Goal: Task Accomplishment & Management: Complete application form

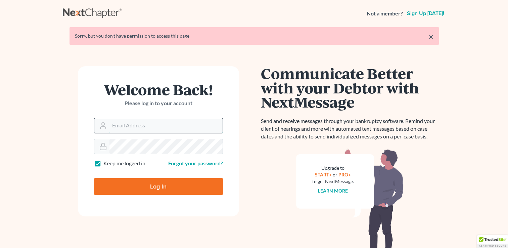
click at [127, 127] on input "Email Address" at bounding box center [165, 125] width 113 height 15
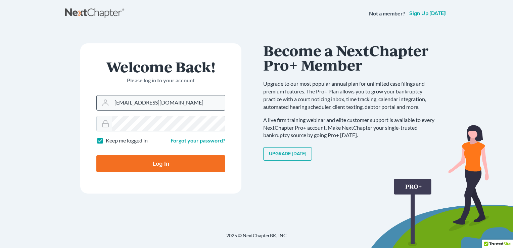
type input "[EMAIL_ADDRESS][DOMAIN_NAME]"
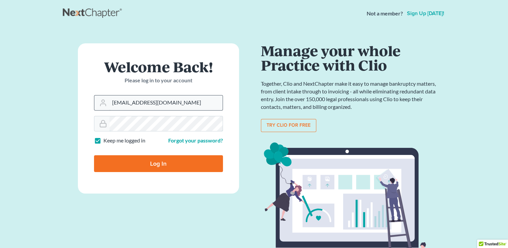
click at [94, 155] on input "Log In" at bounding box center [158, 163] width 129 height 17
type input "Thinking..."
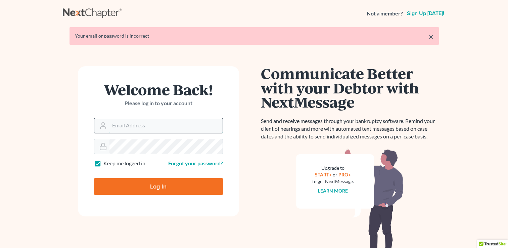
click at [135, 127] on input "Email Address" at bounding box center [165, 125] width 113 height 15
type input "dawilliamslaw@sbcglobal.net"
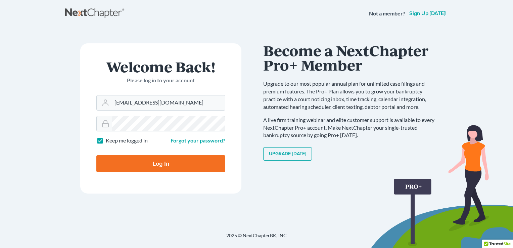
click at [145, 162] on input "Log In" at bounding box center [160, 163] width 129 height 17
type input "Thinking..."
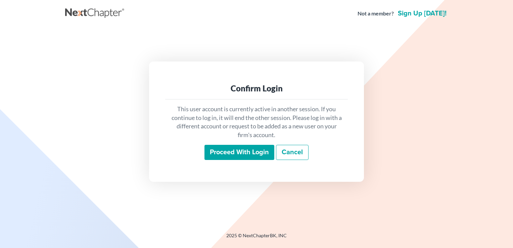
click at [255, 154] on input "Proceed with login" at bounding box center [239, 152] width 70 height 15
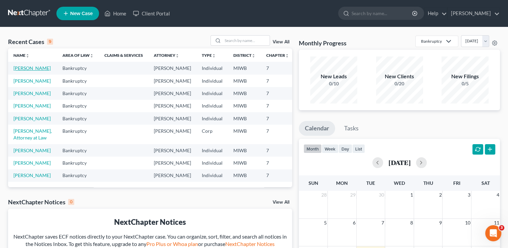
click at [22, 71] on link "Pople, Kevin" at bounding box center [31, 68] width 37 height 6
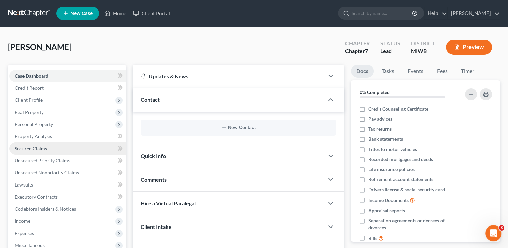
click at [34, 148] on span "Secured Claims" at bounding box center [31, 148] width 32 height 6
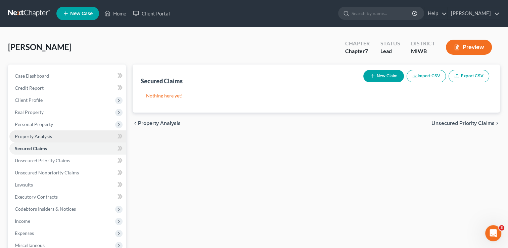
click at [32, 136] on span "Property Analysis" at bounding box center [33, 136] width 37 height 6
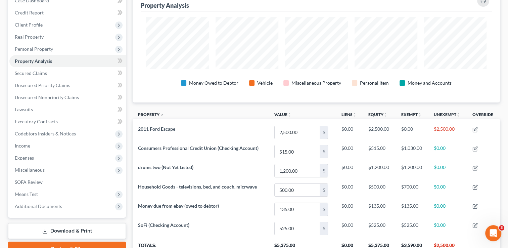
scroll to position [66, 0]
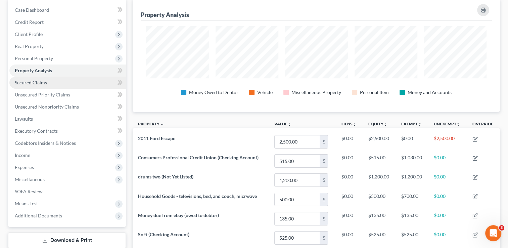
click at [32, 84] on span "Secured Claims" at bounding box center [31, 83] width 32 height 6
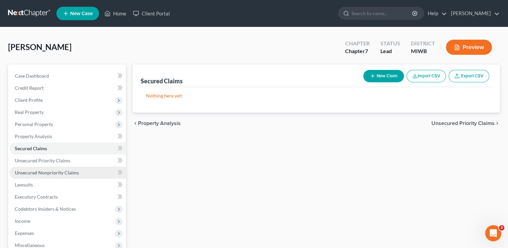
click at [27, 175] on link "Unsecured Nonpriority Claims" at bounding box center [67, 173] width 116 height 12
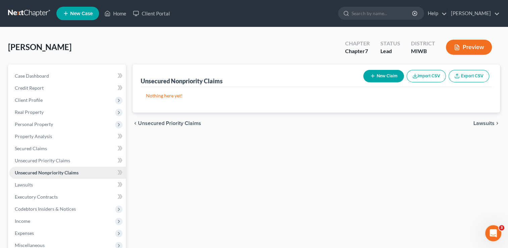
click at [27, 175] on link "Unsecured Nonpriority Claims" at bounding box center [67, 173] width 116 height 12
click at [458, 47] on icon "button" at bounding box center [457, 47] width 6 height 6
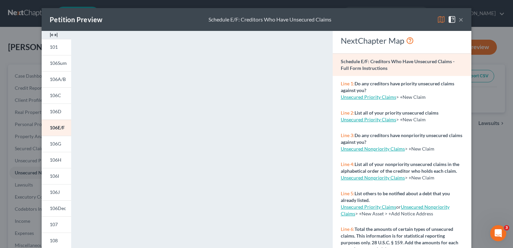
click at [459, 20] on button "×" at bounding box center [461, 19] width 5 height 8
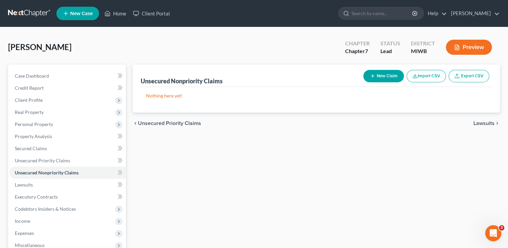
click at [370, 76] on icon "button" at bounding box center [372, 75] width 5 height 5
select select "0"
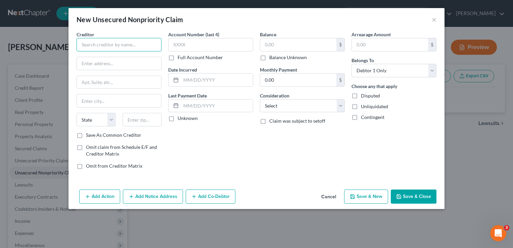
click at [98, 44] on input "text" at bounding box center [119, 44] width 85 height 13
type input "Lansing Board of Water & Light"
type input "1232 Haco Drive"
type input "Lansing"
select select "23"
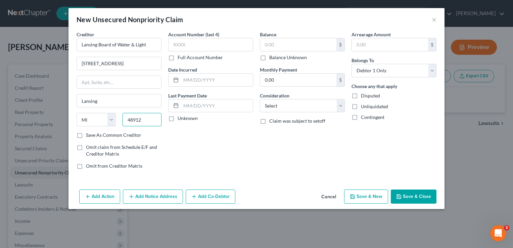
type input "48912"
click at [86, 135] on label "Save As Common Creditor" at bounding box center [113, 135] width 55 height 7
click at [89, 135] on input "Save As Common Creditor" at bounding box center [91, 134] width 4 height 4
checkbox input "true"
click at [209, 44] on input "text" at bounding box center [210, 44] width 85 height 13
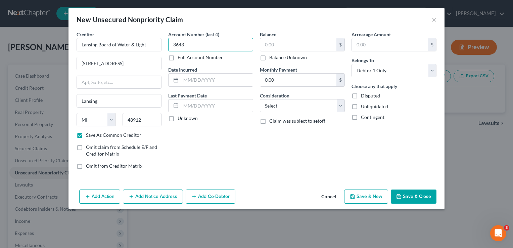
type input "3643"
click at [178, 58] on label "Full Account Number" at bounding box center [200, 57] width 45 height 7
click at [180, 58] on input "Full Account Number" at bounding box center [182, 56] width 4 height 4
click at [173, 45] on input "3643" at bounding box center [210, 44] width 85 height 13
type input "10033643"
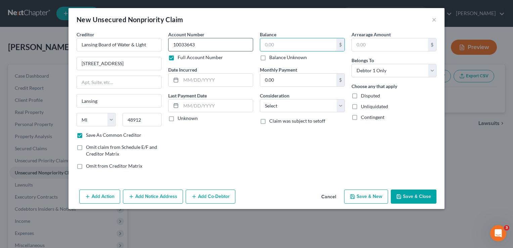
drag, startPoint x: 277, startPoint y: 40, endPoint x: 238, endPoint y: 45, distance: 39.3
click at [238, 45] on div "Creditor * Lansing Board of Water & Light 1232 Haco Drive Lansing State AL AK A…" at bounding box center [256, 103] width 367 height 144
type input "846.44"
click at [178, 119] on label "Unknown" at bounding box center [188, 118] width 20 height 7
click at [180, 119] on input "Unknown" at bounding box center [182, 117] width 4 height 4
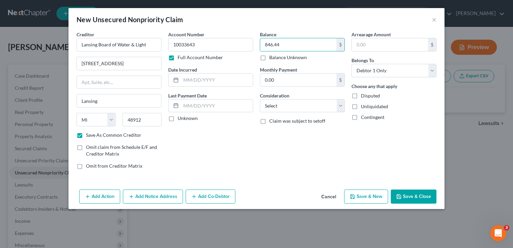
checkbox input "true"
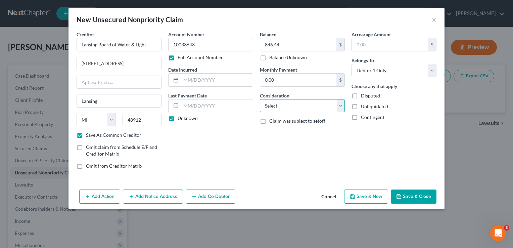
click at [338, 106] on select "Select Cable / Satellite Services Collection Agency Credit Card Debt Debt Couns…" at bounding box center [302, 105] width 85 height 13
select select "20"
click at [260, 99] on select "Select Cable / Satellite Services Collection Agency Credit Card Debt Debt Couns…" at bounding box center [302, 105] width 85 height 13
click at [94, 194] on button "Add Action" at bounding box center [99, 196] width 41 height 14
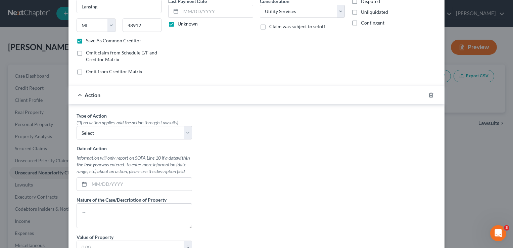
scroll to position [94, 0]
click at [85, 96] on span "Action" at bounding box center [93, 95] width 16 height 6
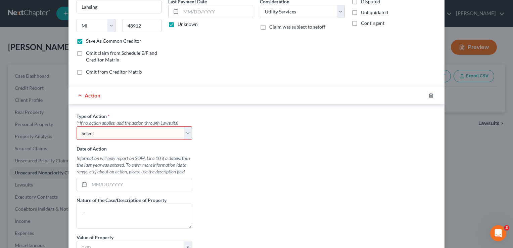
click at [74, 95] on div "Action" at bounding box center [246, 95] width 357 height 18
click at [430, 97] on div at bounding box center [435, 95] width 19 height 11
click at [429, 94] on icon "button" at bounding box center [430, 95] width 5 height 5
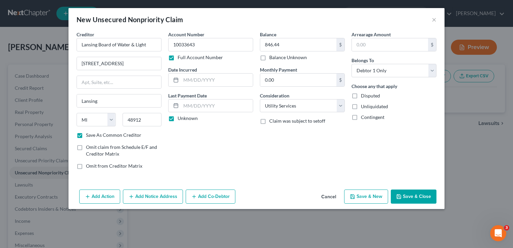
scroll to position [0, 0]
click at [355, 194] on icon "button" at bounding box center [352, 196] width 4 height 4
checkbox input "false"
select select "0"
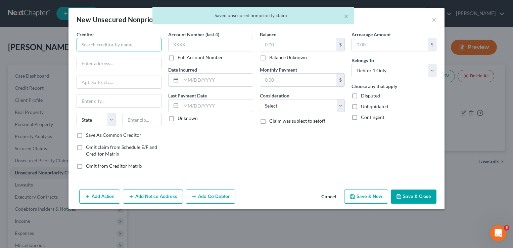
click at [86, 47] on input "text" at bounding box center [119, 44] width 85 height 13
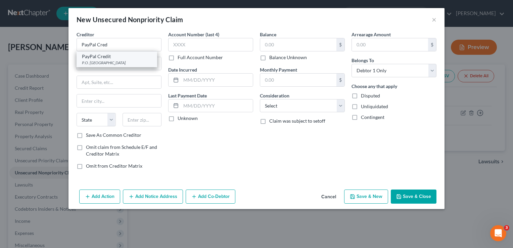
click at [91, 59] on div "PayPal Credit" at bounding box center [117, 56] width 70 height 7
type input "PayPal Credit"
type input "P.O. Box 965005"
type input "Orlando"
select select "9"
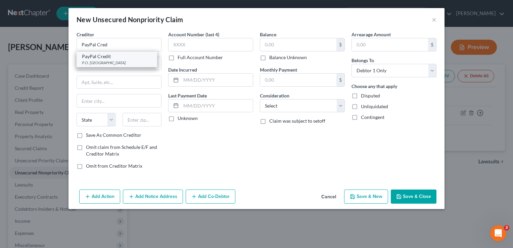
type input "32896"
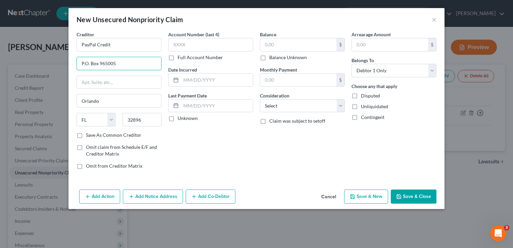
drag, startPoint x: 118, startPoint y: 64, endPoint x: 56, endPoint y: 68, distance: 62.2
click at [56, 68] on div "New Unsecured Nonpriority Claim × Creditor * PayPal Credit P.O. Box 965005 Orla…" at bounding box center [256, 124] width 513 height 248
type input "121 W Election Rd."
type input "Ste 20"
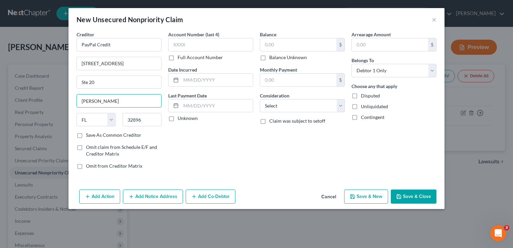
type input "Draper"
select select "46"
type input "7"
type input "84020"
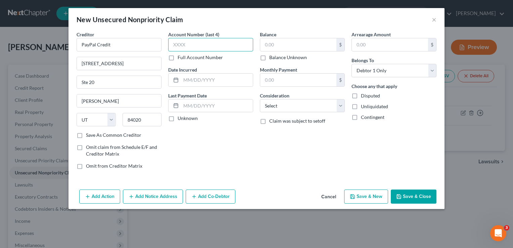
click at [185, 44] on input "text" at bounding box center [210, 44] width 85 height 13
type input "7003"
click at [287, 50] on input "text" at bounding box center [298, 44] width 76 height 13
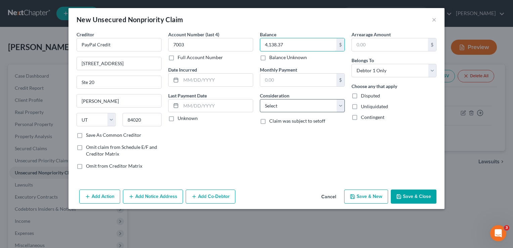
type input "4,138.37"
click at [278, 104] on select "Select Cable / Satellite Services Collection Agency Credit Card Debt Debt Couns…" at bounding box center [302, 105] width 85 height 13
select select "2"
click at [260, 99] on select "Select Cable / Satellite Services Collection Agency Credit Card Debt Debt Couns…" at bounding box center [302, 105] width 85 height 13
click at [101, 135] on label "Save As Common Creditor" at bounding box center [113, 135] width 55 height 7
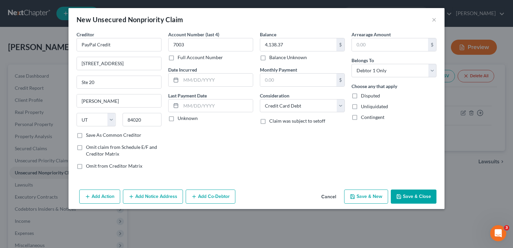
click at [93, 135] on input "Save As Common Creditor" at bounding box center [91, 134] width 4 height 4
click at [357, 195] on button "Save & New" at bounding box center [366, 196] width 44 height 14
checkbox input "false"
select select "0"
type input "0.00"
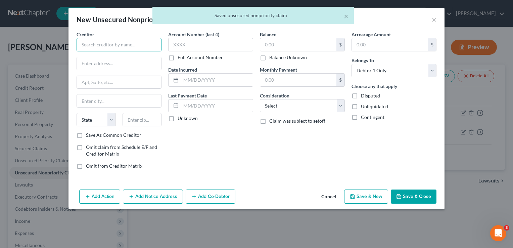
click at [122, 41] on input "text" at bounding box center [119, 44] width 85 height 13
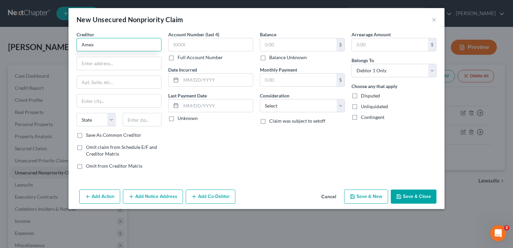
type input "Amex"
type input "PO Box 297871"
type input "Fort Lauderdale"
select select "9"
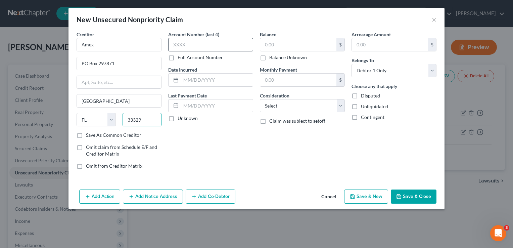
type input "33329"
click at [204, 41] on input "text" at bounding box center [210, 44] width 85 height 13
type input "5001"
click at [278, 45] on input "text" at bounding box center [298, 44] width 76 height 13
type input "2,092.72"
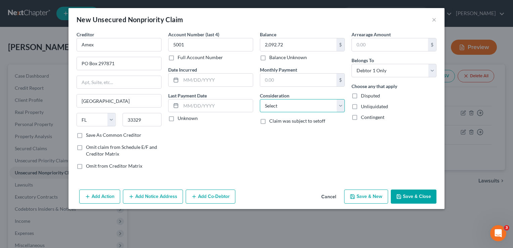
click at [294, 105] on select "Select Cable / Satellite Services Collection Agency Credit Card Debt Debt Couns…" at bounding box center [302, 105] width 85 height 13
select select "2"
click at [260, 99] on select "Select Cable / Satellite Services Collection Agency Credit Card Debt Debt Couns…" at bounding box center [302, 105] width 85 height 13
click at [367, 197] on button "Save & New" at bounding box center [366, 196] width 44 height 14
select select "0"
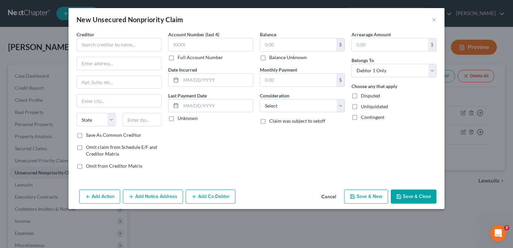
type input "0.00"
click at [332, 198] on button "Cancel" at bounding box center [329, 196] width 26 height 13
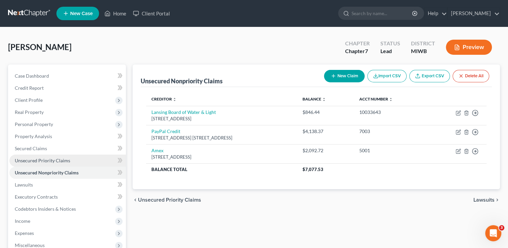
click at [68, 163] on span "Unsecured Priority Claims" at bounding box center [42, 160] width 55 height 6
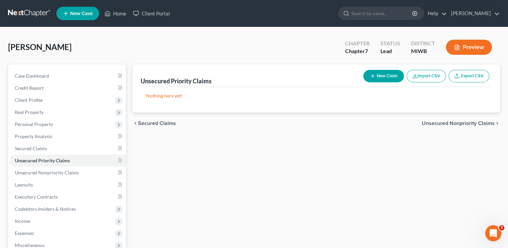
click at [379, 73] on button "New Claim" at bounding box center [383, 76] width 41 height 12
select select "0"
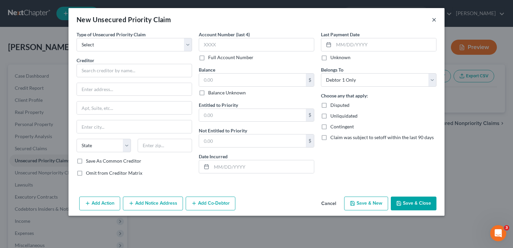
click at [432, 23] on button "×" at bounding box center [434, 19] width 5 height 8
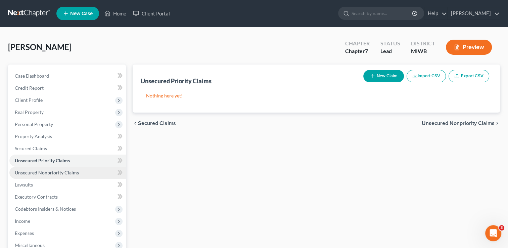
click at [66, 175] on link "Unsecured Nonpriority Claims" at bounding box center [67, 173] width 116 height 12
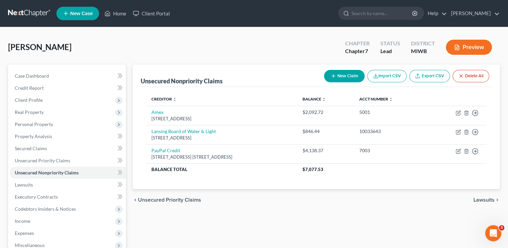
click at [459, 47] on icon "button" at bounding box center [457, 47] width 6 height 6
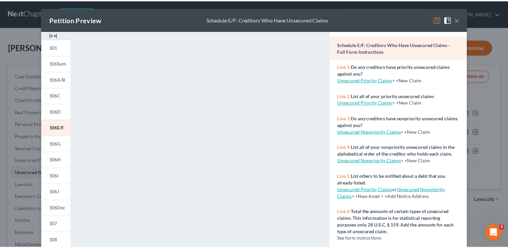
scroll to position [4, 0]
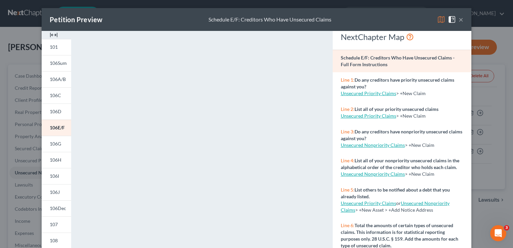
click at [459, 19] on button "×" at bounding box center [461, 19] width 5 height 8
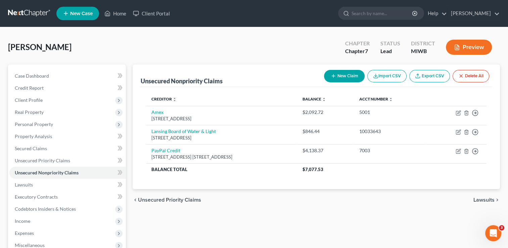
click at [341, 75] on button "New Claim" at bounding box center [344, 76] width 41 height 12
select select "0"
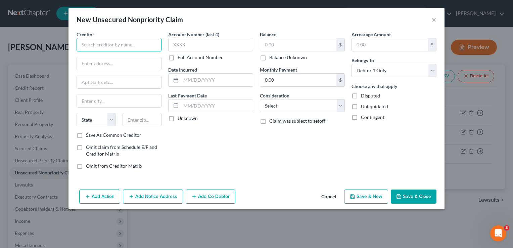
click at [143, 42] on input "text" at bounding box center [119, 44] width 85 height 13
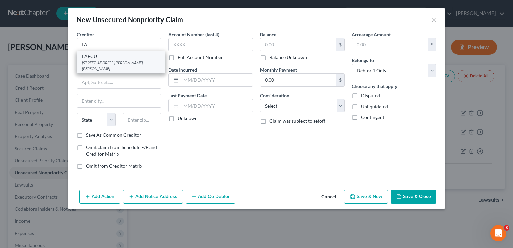
click at [120, 59] on div "LAFCU" at bounding box center [121, 56] width 78 height 7
type input "LAFCU"
type input "1505 Kyle Avenue"
type input "Eaton Rapids"
select select "23"
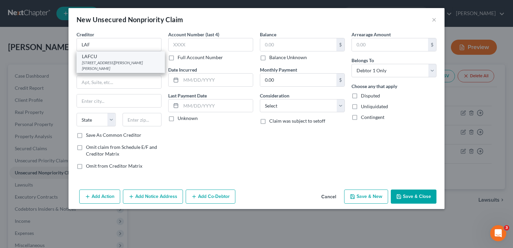
type input "48827"
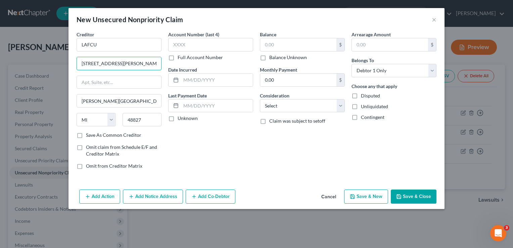
drag, startPoint x: 125, startPoint y: 66, endPoint x: 76, endPoint y: 62, distance: 49.2
click at [76, 62] on div "Creditor * LAFCU 1505 Kyle Avenue Eaton Rapids State AL AK AR AZ CA CO CT DE DC…" at bounding box center [119, 103] width 92 height 144
type input "106 N Marketplace Blvd."
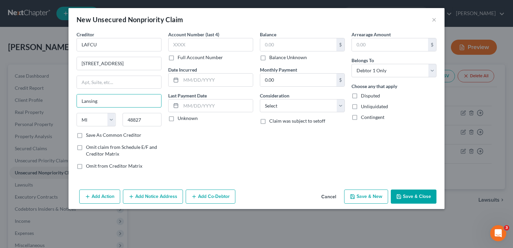
type input "Lansing"
type input "48917"
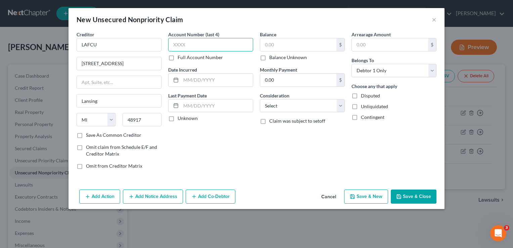
click at [188, 42] on input "text" at bounding box center [210, 44] width 85 height 13
click at [188, 42] on input "25L0" at bounding box center [210, 44] width 85 height 13
type input "25L0"
click at [178, 57] on label "Full Account Number" at bounding box center [200, 57] width 45 height 7
click at [180, 57] on input "Full Account Number" at bounding box center [182, 56] width 4 height 4
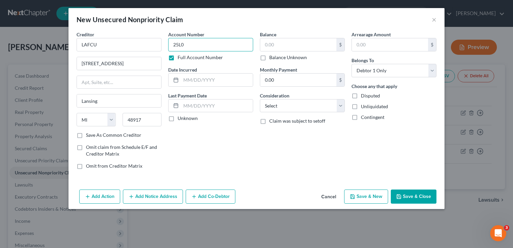
click at [186, 43] on input "25L0" at bounding box center [210, 44] width 85 height 13
type input "25L06"
click at [277, 45] on input "text" at bounding box center [298, 44] width 76 height 13
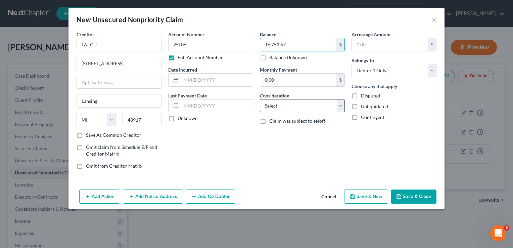
type input "16,752.67"
click at [283, 104] on select "Select Cable / Satellite Services Collection Agency Credit Card Debt Debt Couns…" at bounding box center [302, 105] width 85 height 13
select select "10"
click at [260, 99] on select "Select Cable / Satellite Services Collection Agency Credit Card Debt Debt Couns…" at bounding box center [302, 105] width 85 height 13
click at [409, 197] on button "Save & Close" at bounding box center [414, 196] width 46 height 14
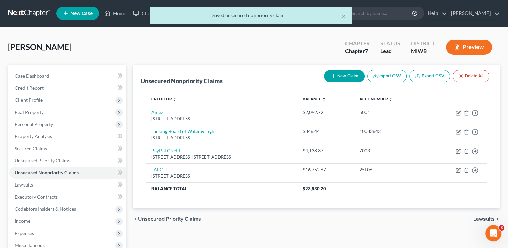
click at [475, 218] on span "Lawsuits" at bounding box center [483, 218] width 21 height 5
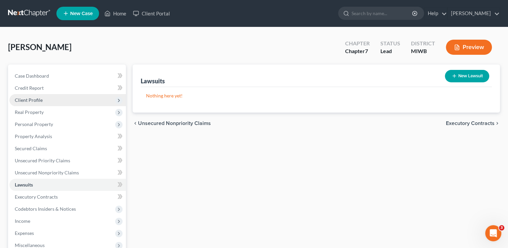
click at [36, 100] on span "Client Profile" at bounding box center [29, 100] width 28 height 6
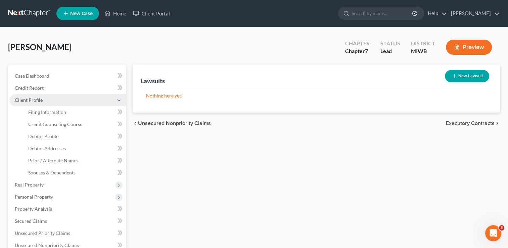
click at [36, 102] on span "Client Profile" at bounding box center [29, 100] width 28 height 6
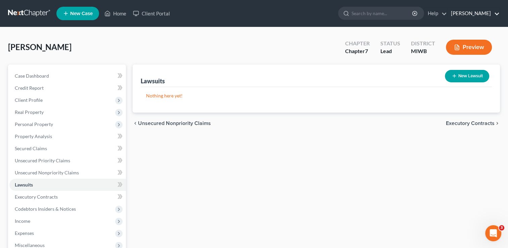
click at [474, 15] on link "David A. Williams" at bounding box center [474, 13] width 52 height 12
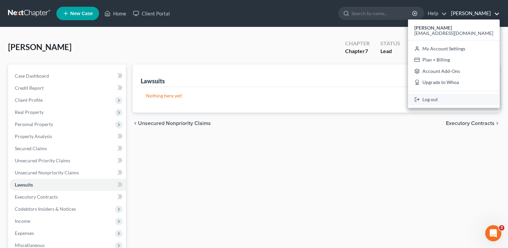
click at [446, 100] on link "Log out" at bounding box center [454, 99] width 92 height 11
